Goal: Task Accomplishment & Management: Manage account settings

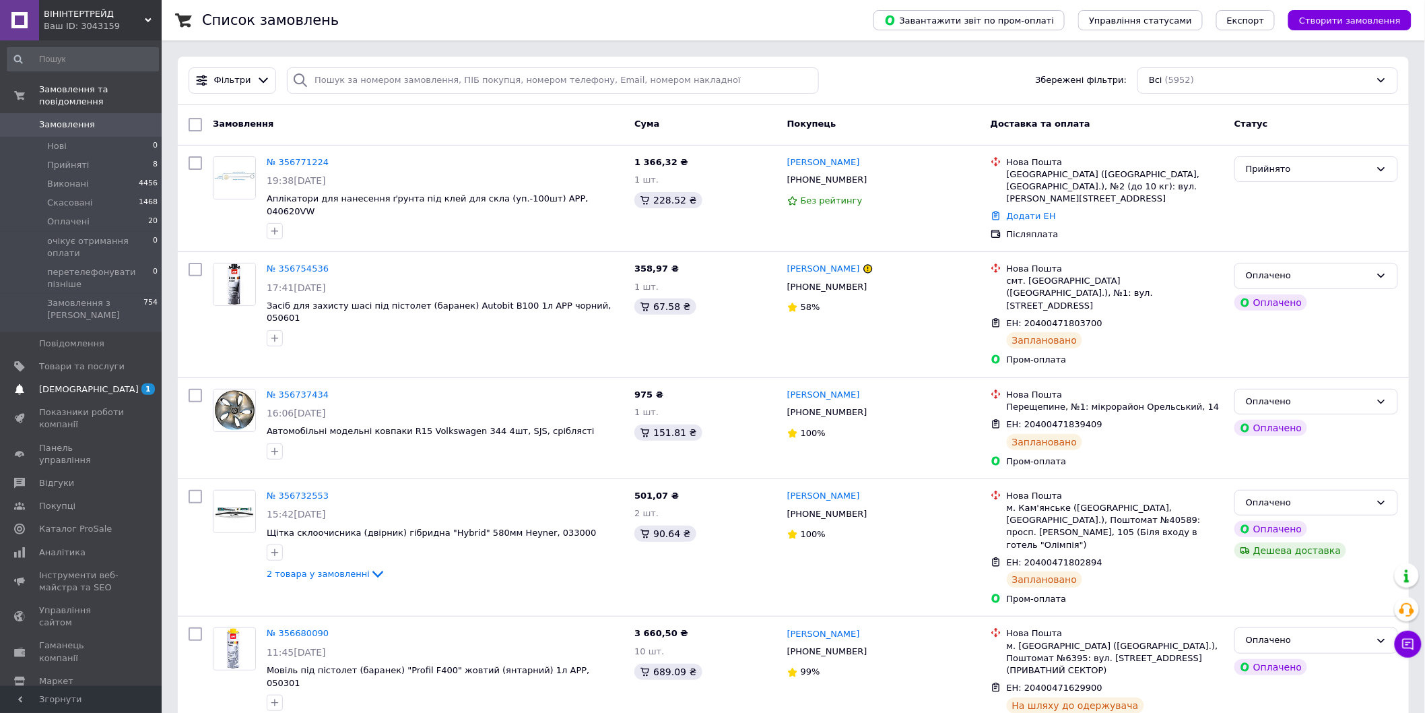
click at [108, 383] on span "[DEMOGRAPHIC_DATA]" at bounding box center [82, 389] width 86 height 12
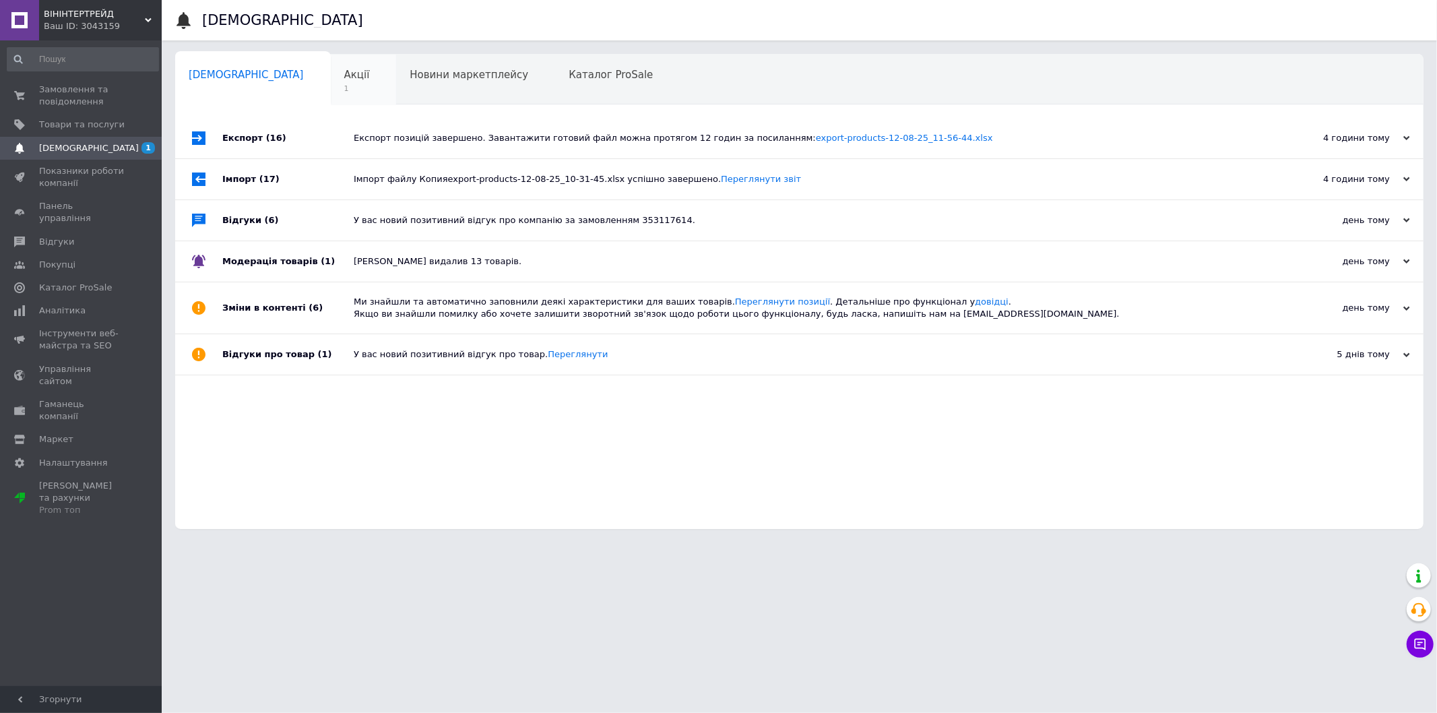
click at [331, 81] on div "Акції 1" at bounding box center [364, 80] width 66 height 51
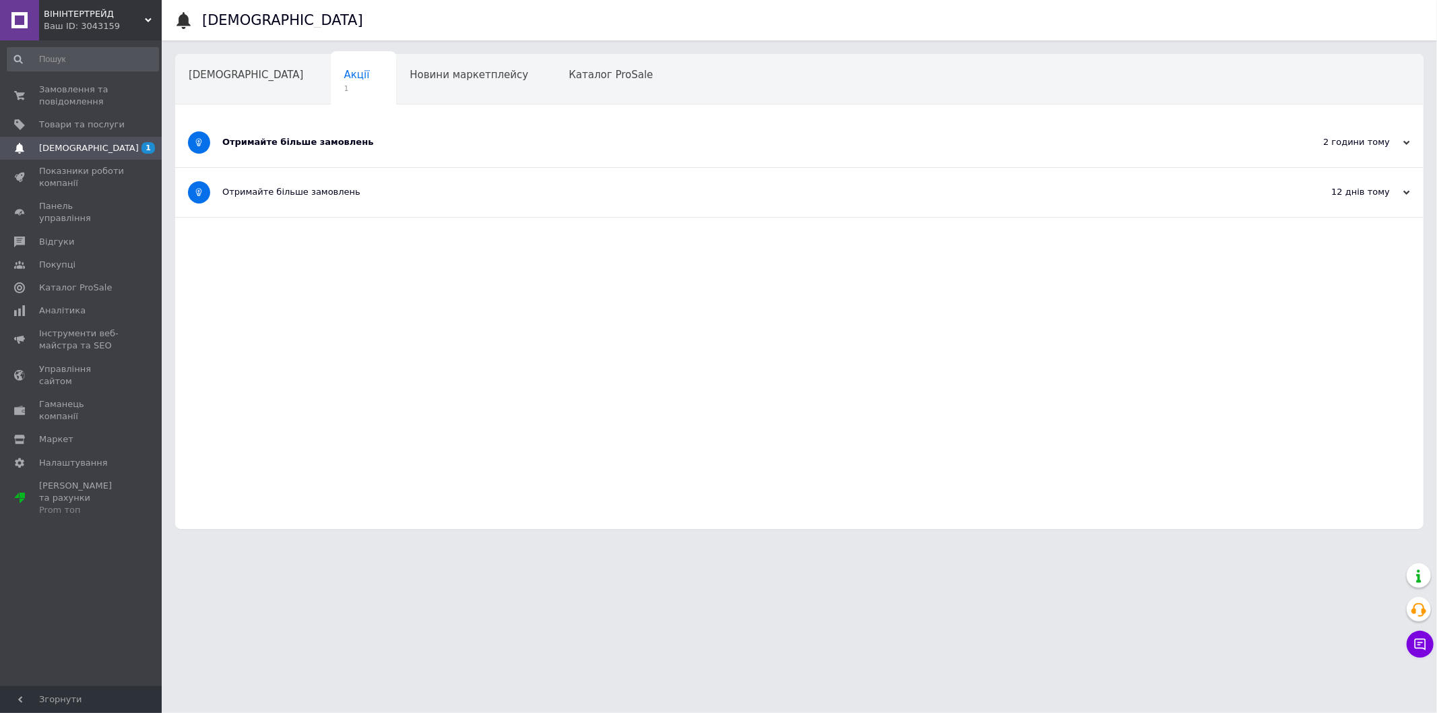
click at [407, 140] on div "Отримайте більше замовлень" at bounding box center [748, 142] width 1053 height 12
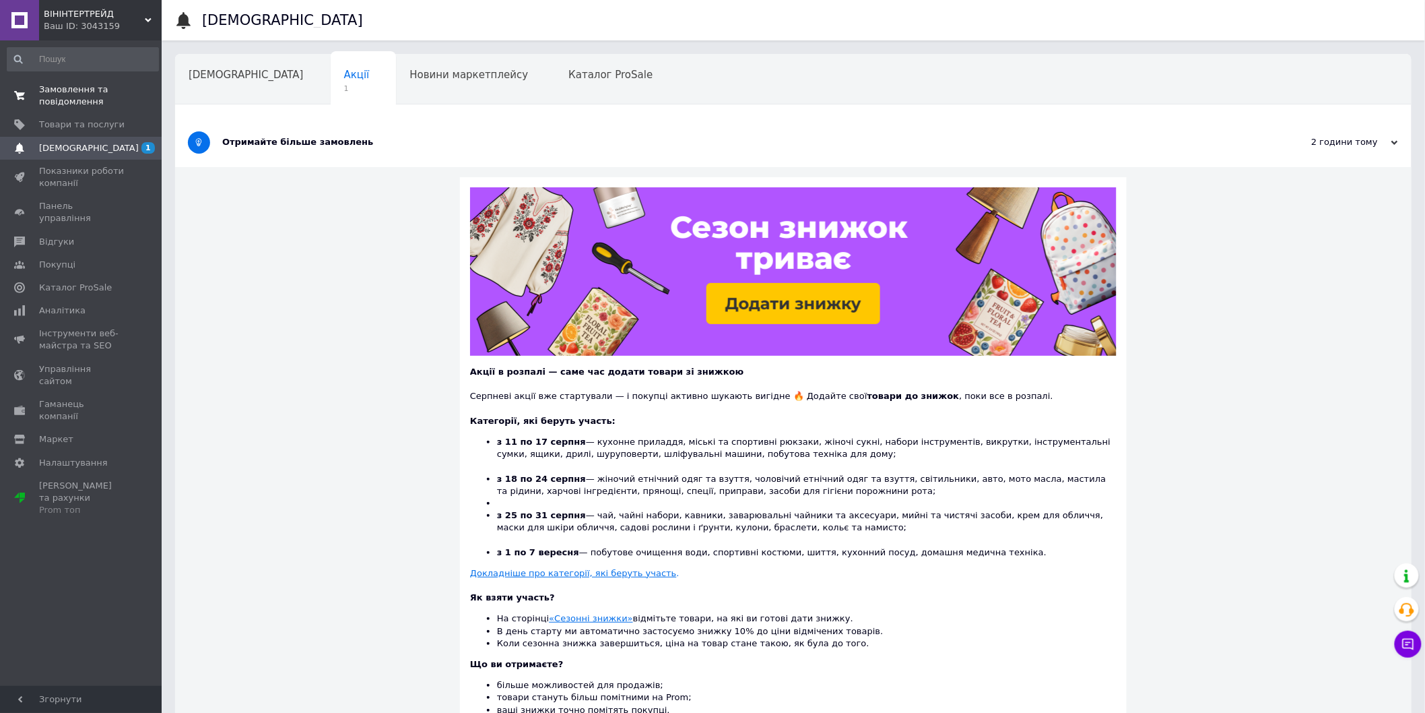
click at [97, 98] on span "Замовлення та повідомлення" at bounding box center [82, 96] width 86 height 24
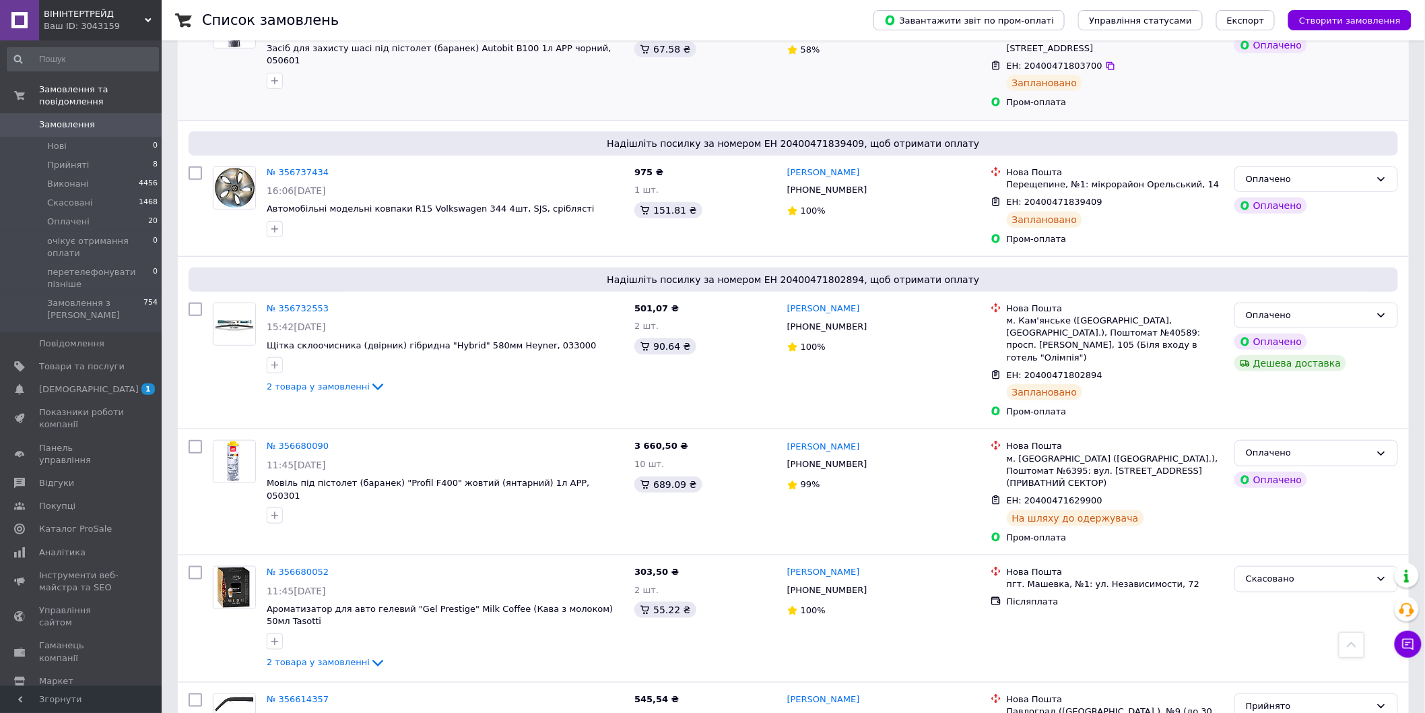
scroll to position [224, 0]
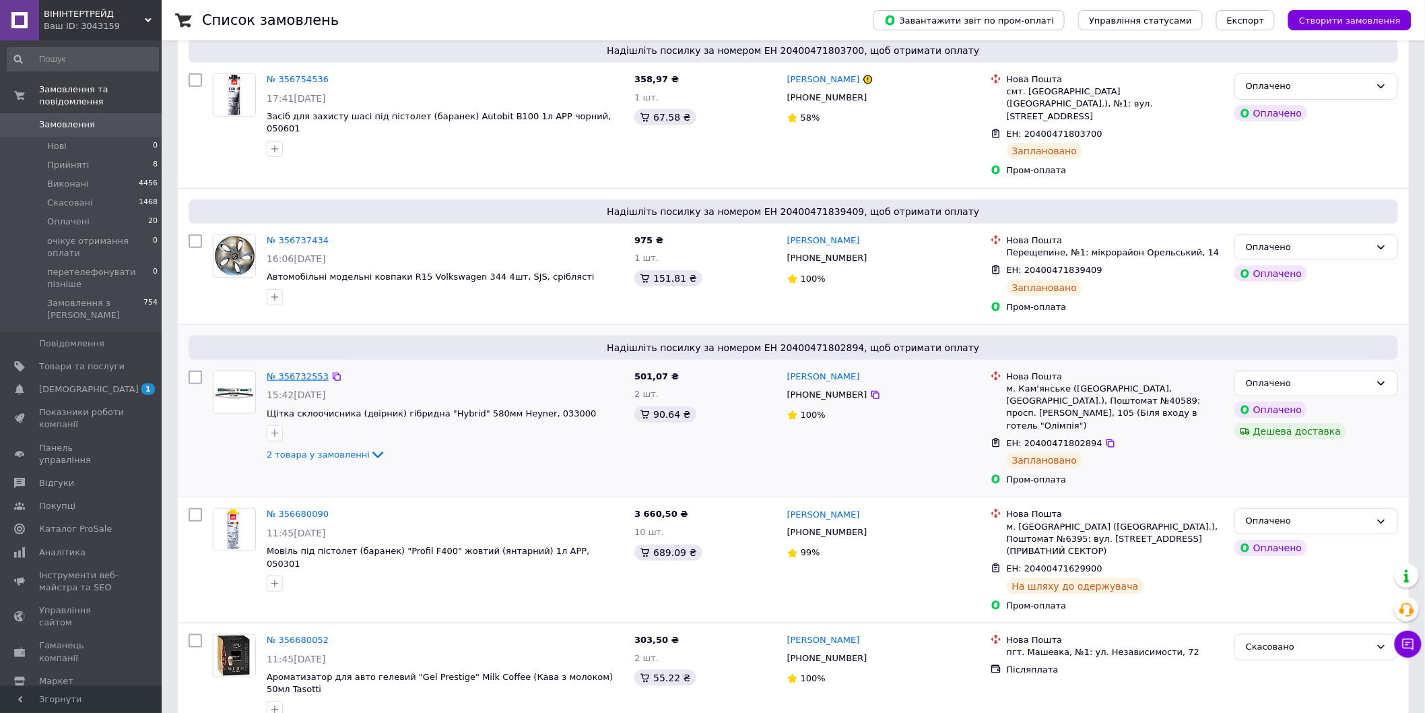
click at [304, 371] on link "№ 356732553" at bounding box center [298, 376] width 62 height 10
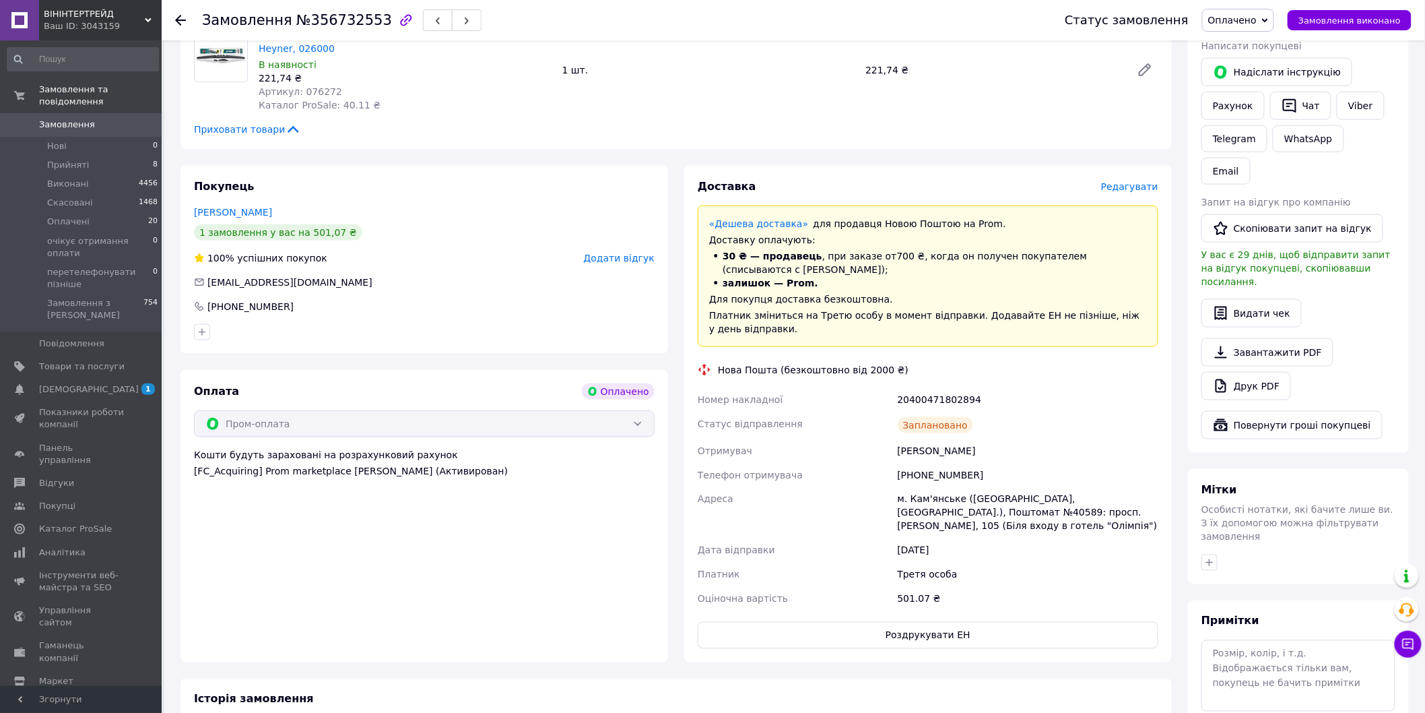
scroll to position [598, 0]
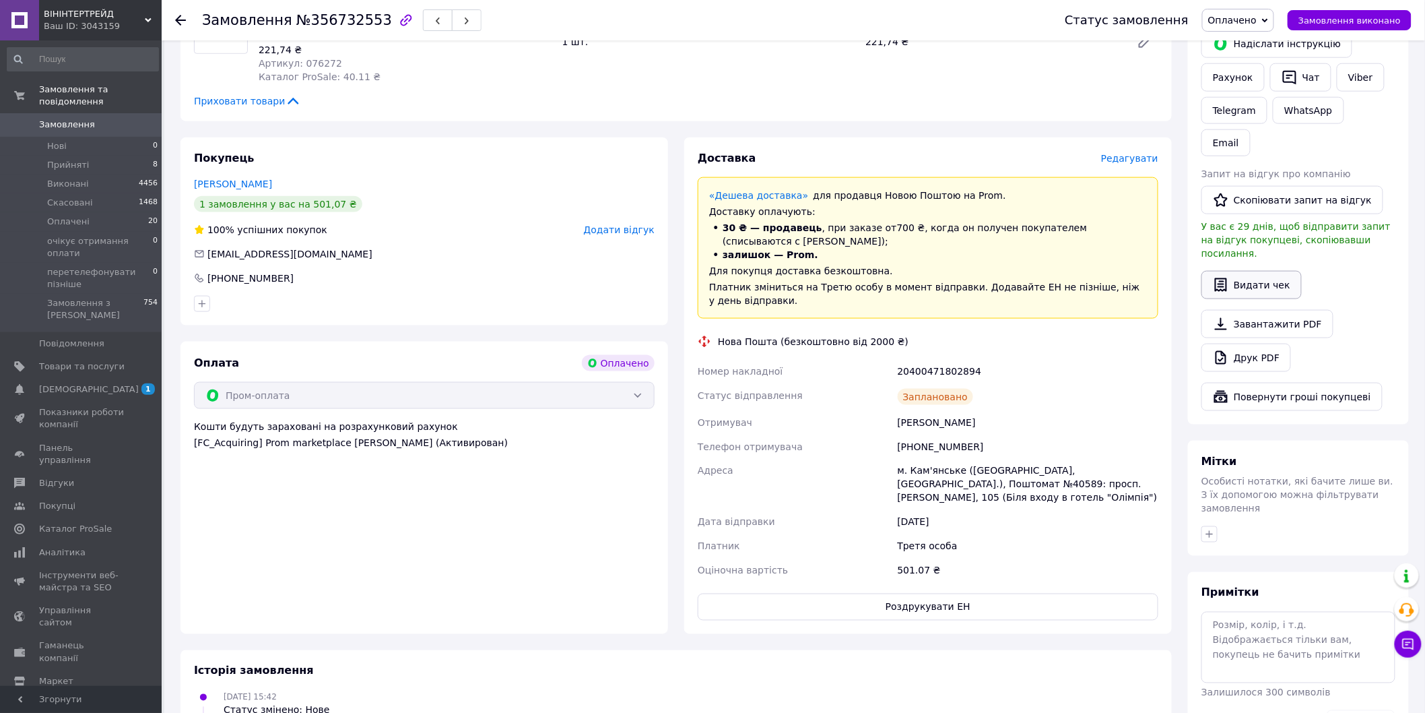
click at [1243, 271] on button "Видати чек" at bounding box center [1252, 285] width 100 height 28
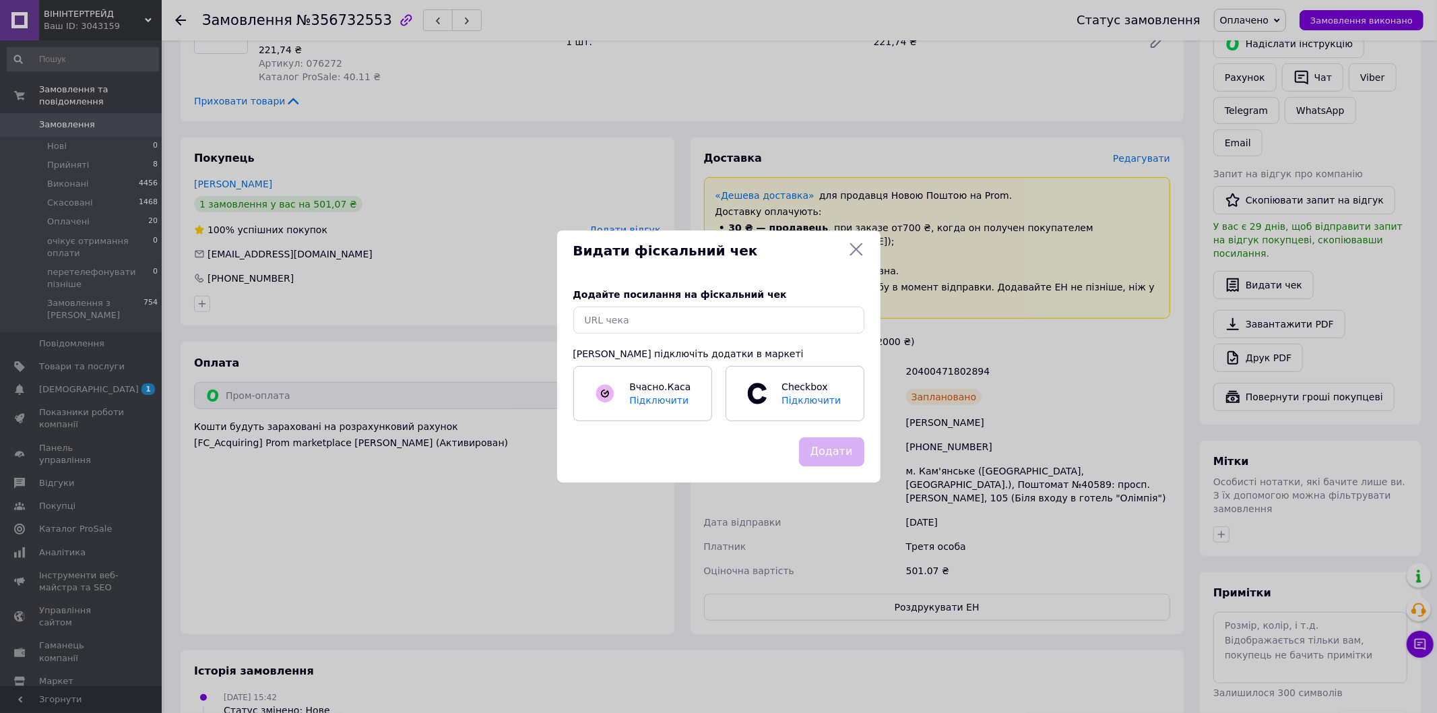
click at [859, 247] on icon at bounding box center [856, 249] width 16 height 16
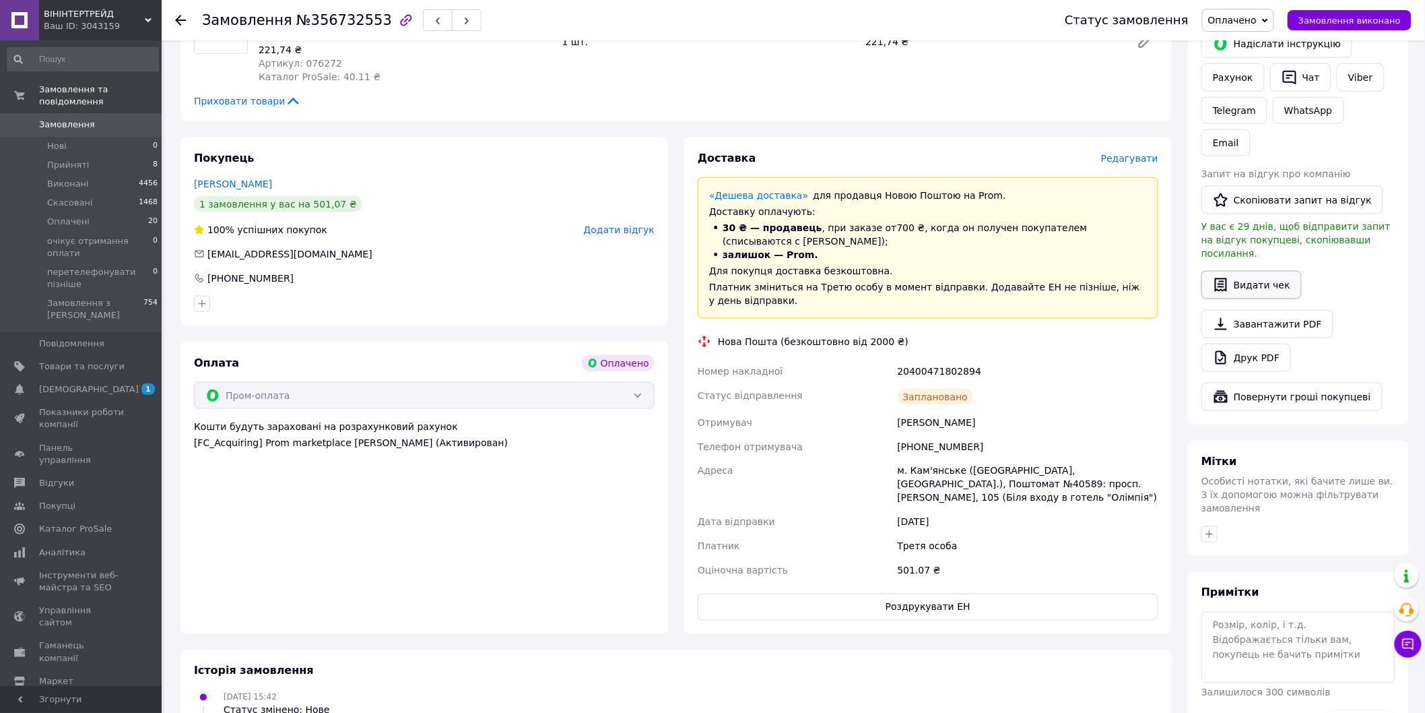
click at [1237, 271] on button "Видати чек" at bounding box center [1252, 285] width 100 height 28
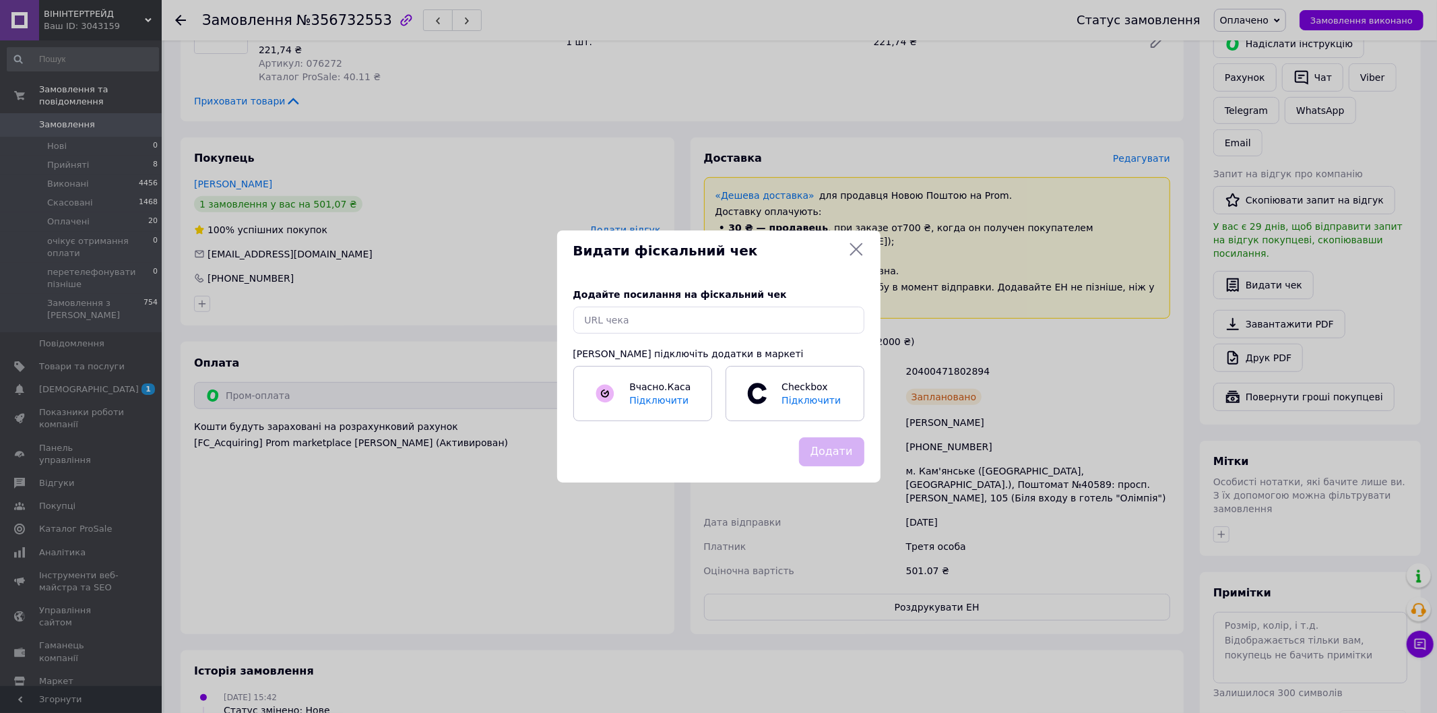
click at [853, 247] on icon at bounding box center [855, 249] width 13 height 13
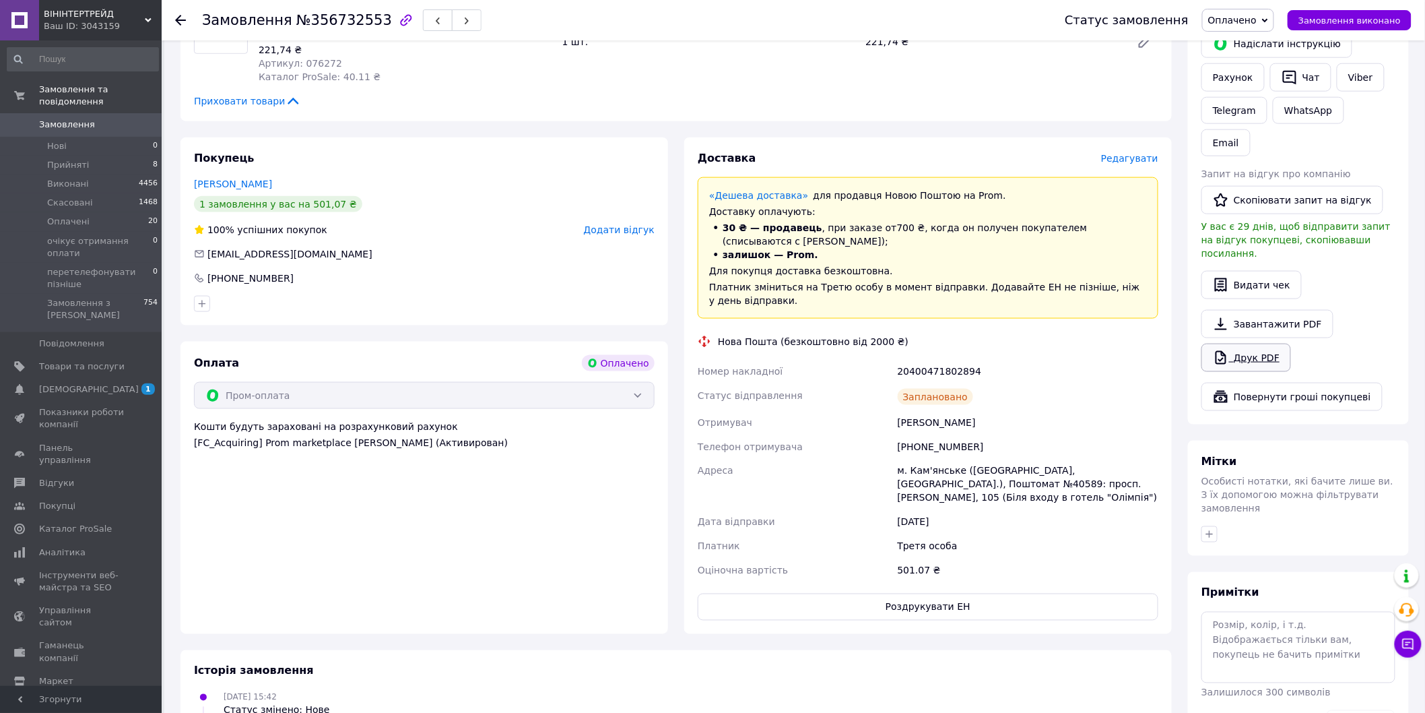
click at [1256, 343] on link "Друк PDF" at bounding box center [1247, 357] width 90 height 28
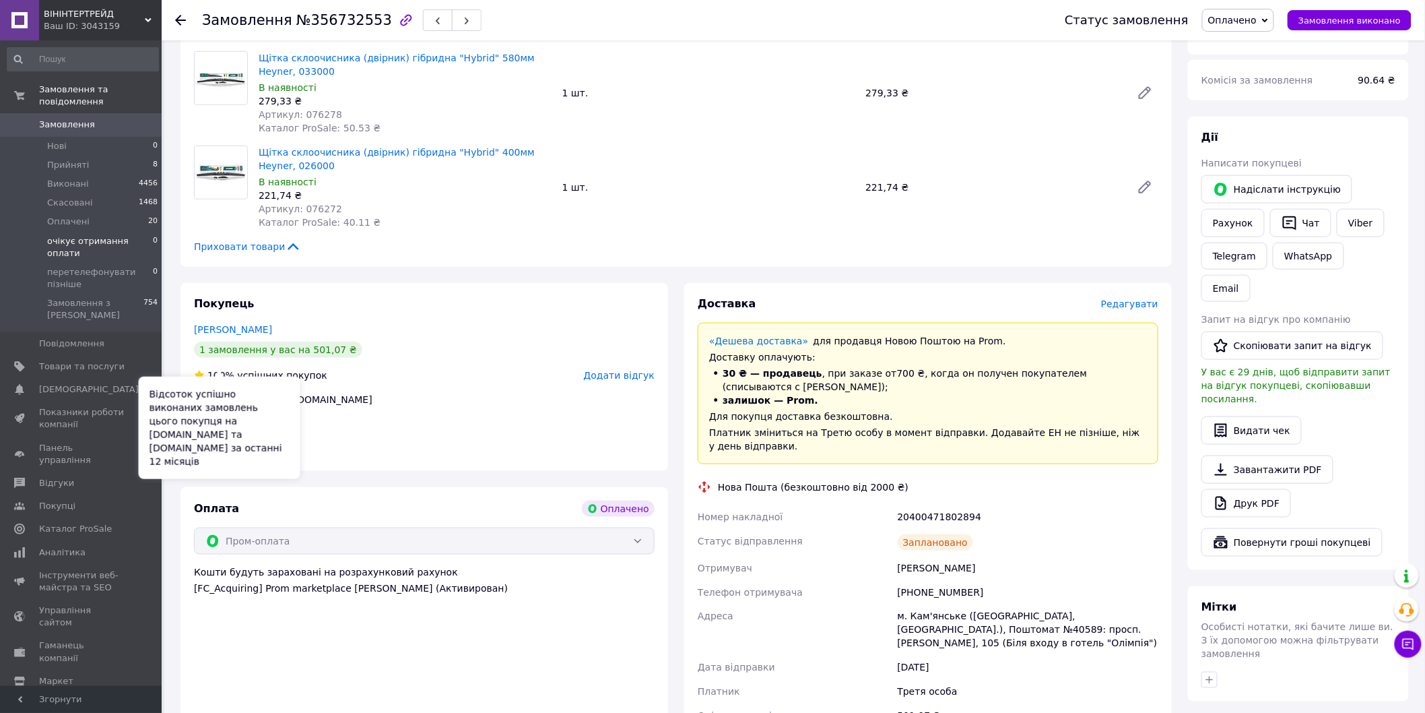
scroll to position [449, 0]
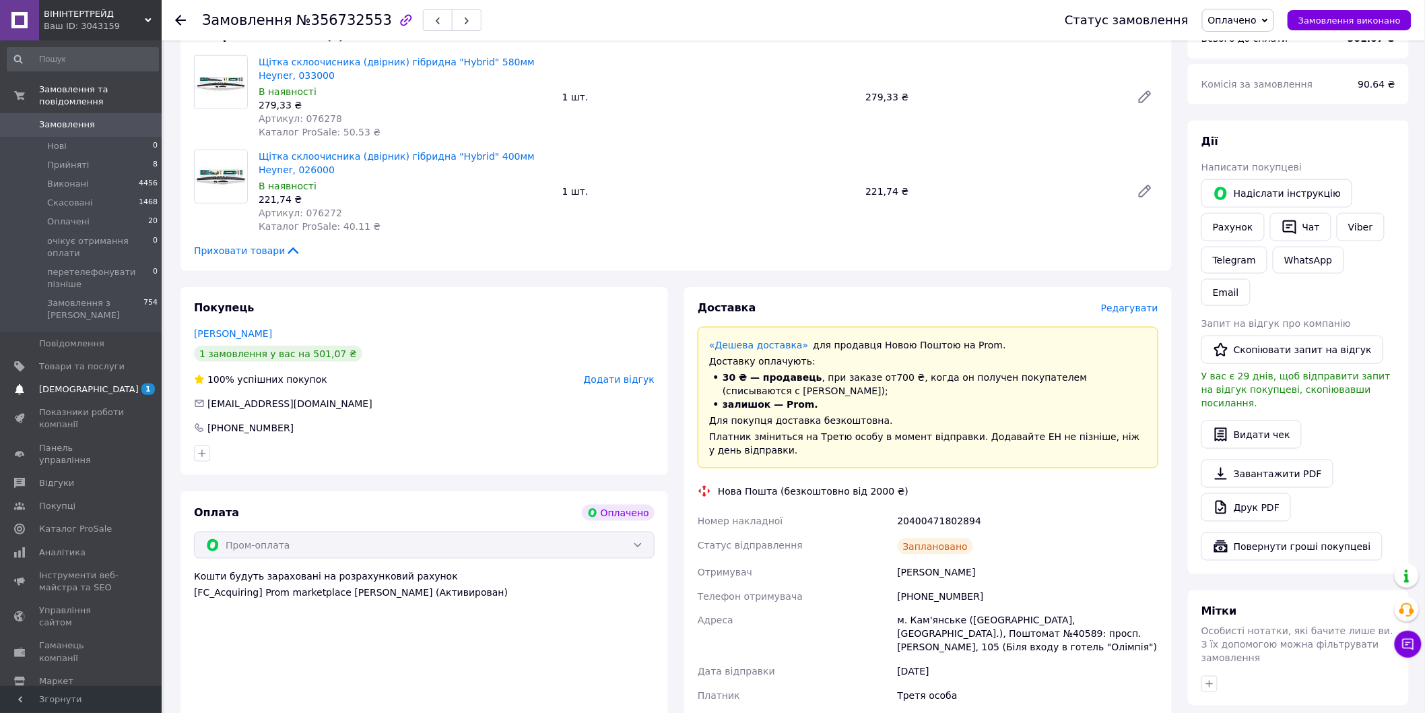
click at [110, 378] on link "Сповіщення 1" at bounding box center [83, 389] width 166 height 23
